Goal: Information Seeking & Learning: Find specific fact

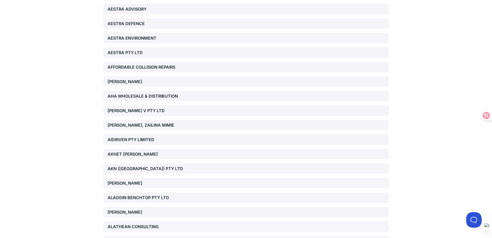
scroll to position [18561, 0]
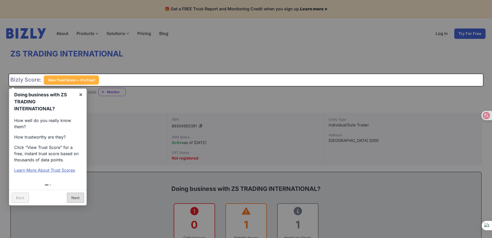
click at [75, 198] on link "Next" at bounding box center [75, 197] width 17 height 10
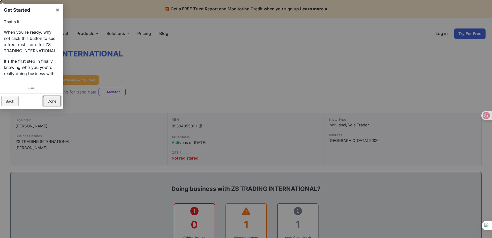
click at [49, 100] on link "Done" at bounding box center [52, 101] width 18 height 10
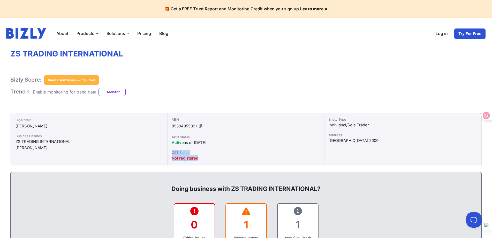
drag, startPoint x: 172, startPoint y: 153, endPoint x: 203, endPoint y: 158, distance: 31.4
click at [203, 158] on div "GST Status Not registered" at bounding box center [246, 155] width 149 height 11
copy div "GST Status Not registered"
click at [293, 146] on div "ABN 89304955391 ABN Status Active as of [DATE] GST Status Not registered" at bounding box center [246, 139] width 157 height 53
